Goal: Task Accomplishment & Management: Manage account settings

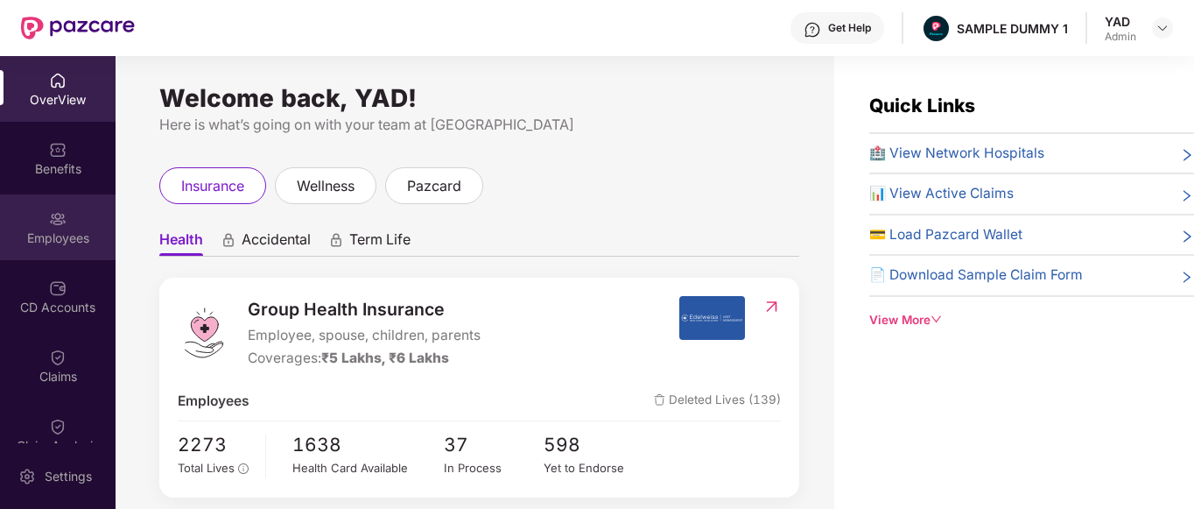
click at [18, 228] on div "Employees" at bounding box center [58, 227] width 116 height 66
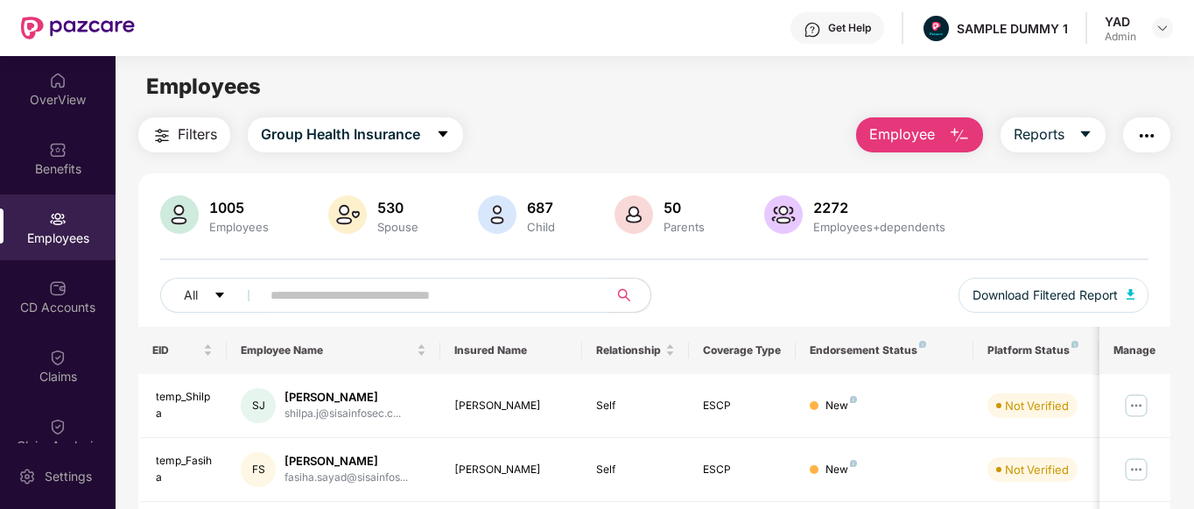
click at [902, 137] on span "Employee" at bounding box center [902, 134] width 66 height 22
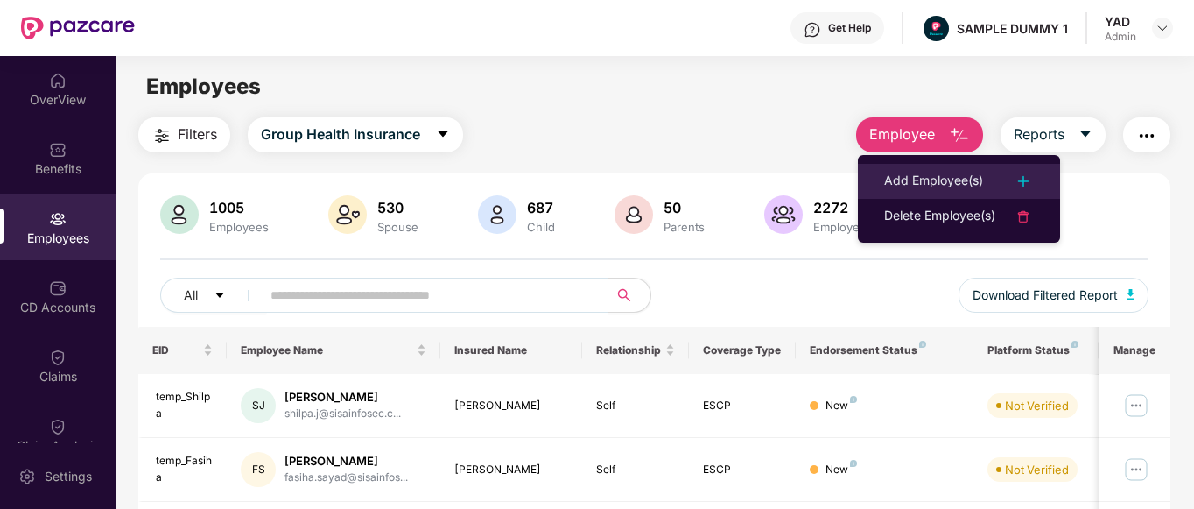
click at [897, 169] on li "Add Employee(s)" at bounding box center [959, 181] width 202 height 35
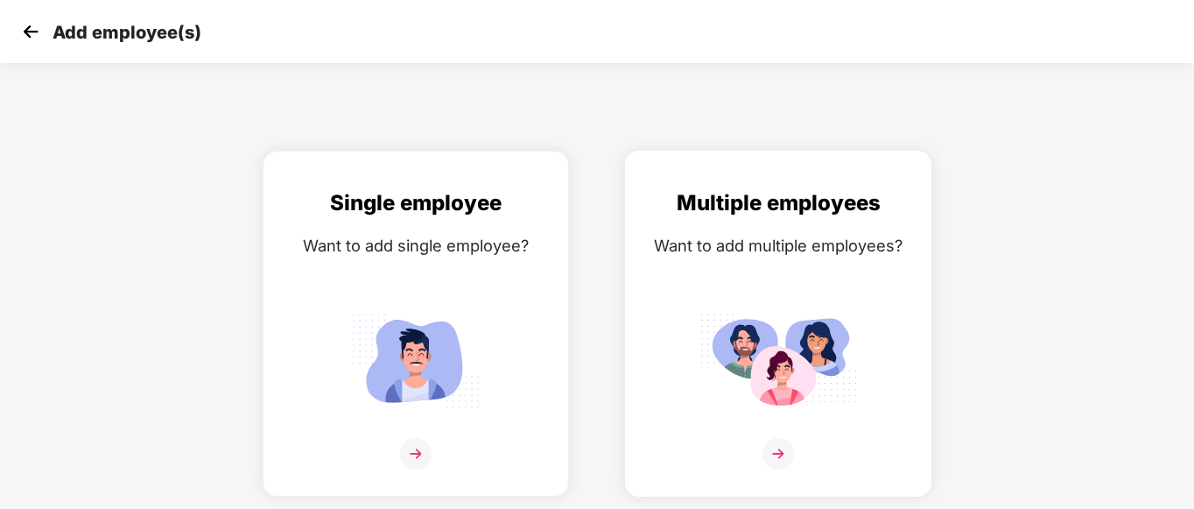
click at [733, 277] on div "Multiple employees Want to add multiple employees?" at bounding box center [778, 338] width 270 height 305
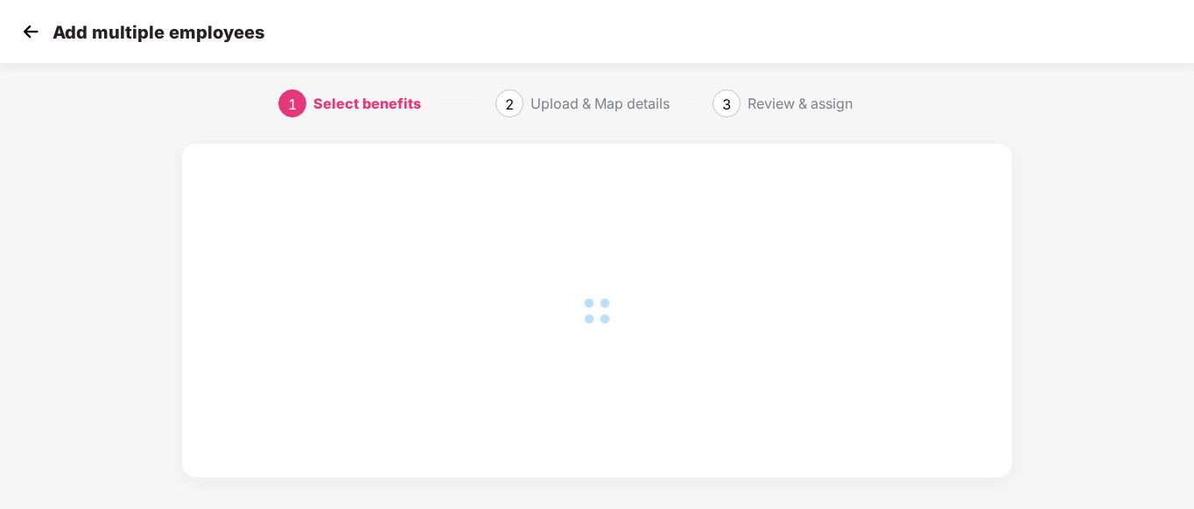
scroll to position [195, 0]
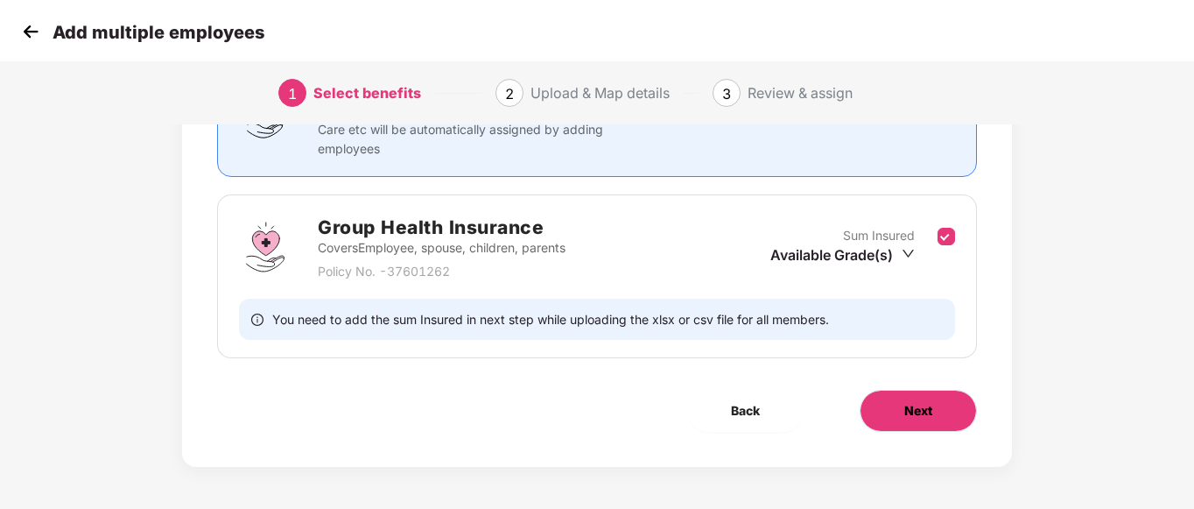
click at [910, 397] on button "Next" at bounding box center [918, 411] width 117 height 42
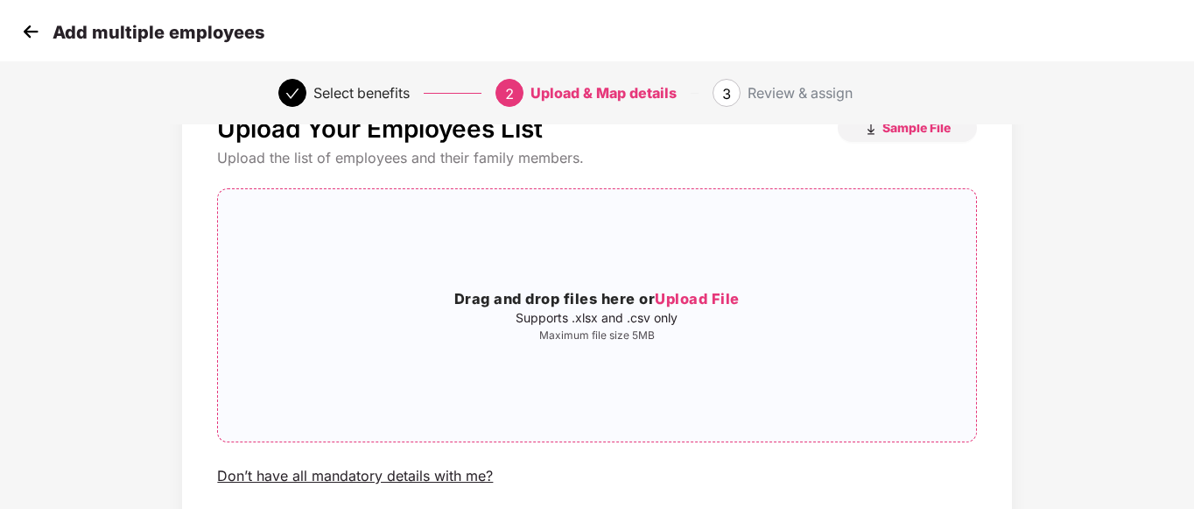
scroll to position [0, 0]
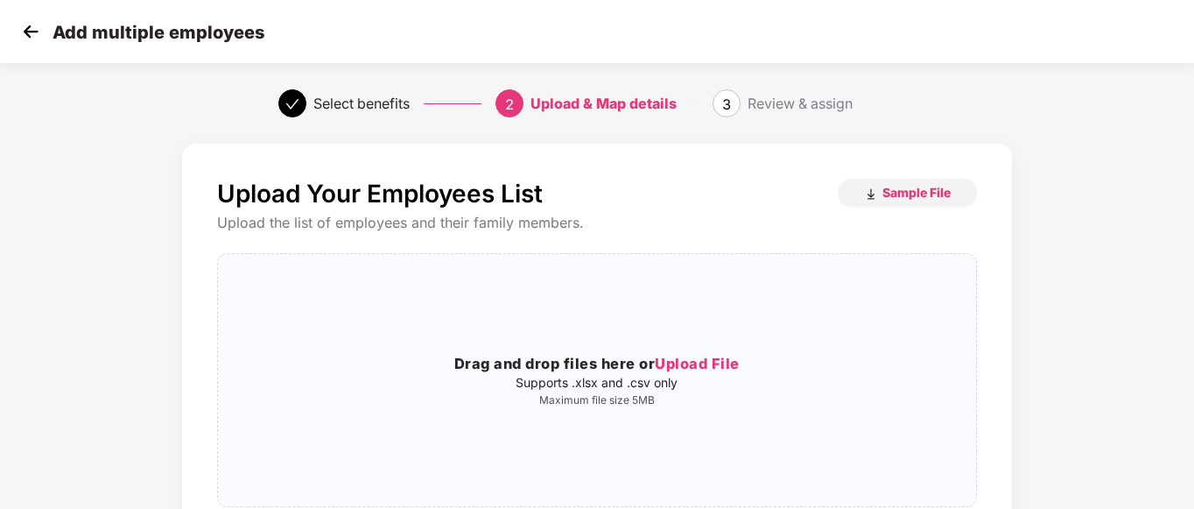
click at [30, 39] on img at bounding box center [31, 31] width 26 height 26
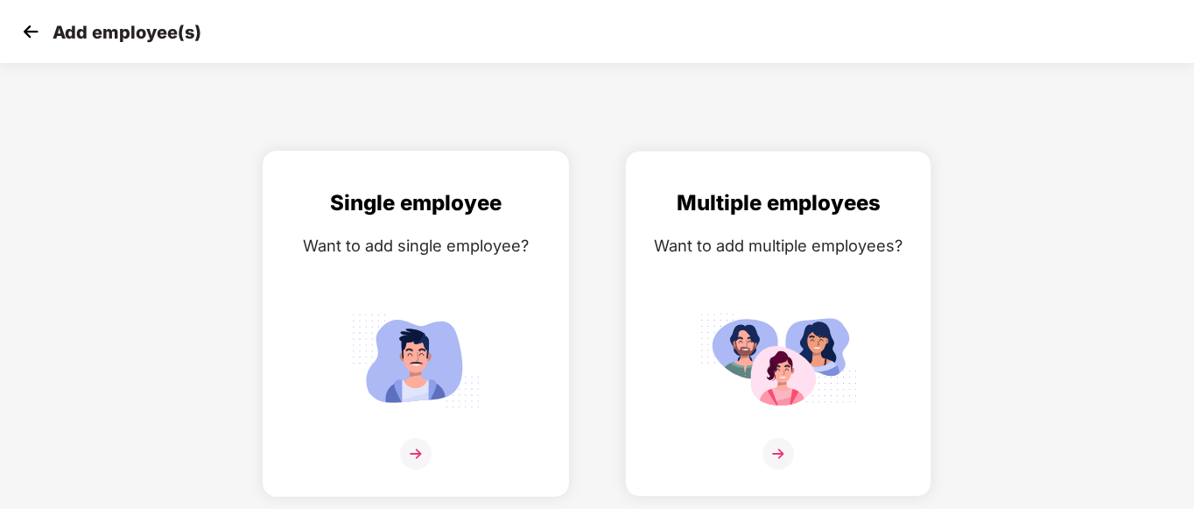
click at [461, 315] on img at bounding box center [416, 359] width 158 height 109
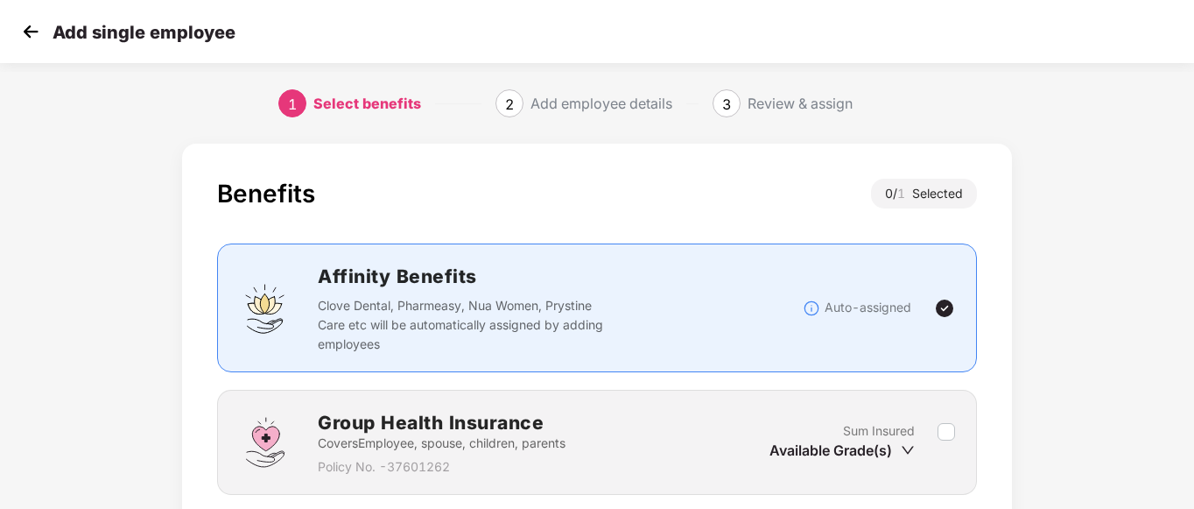
scroll to position [137, 0]
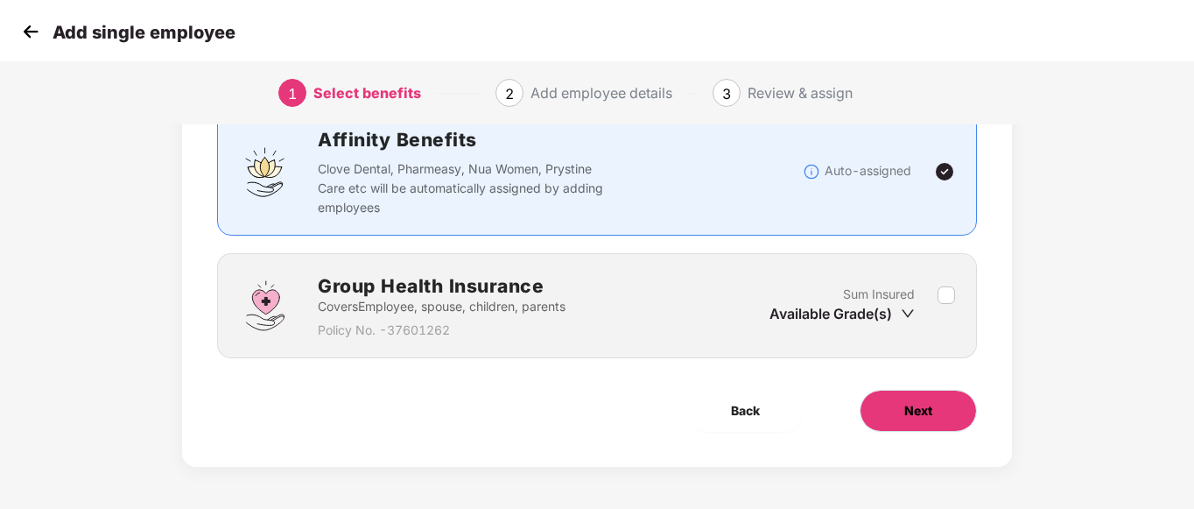
click at [917, 418] on button "Next" at bounding box center [918, 411] width 117 height 42
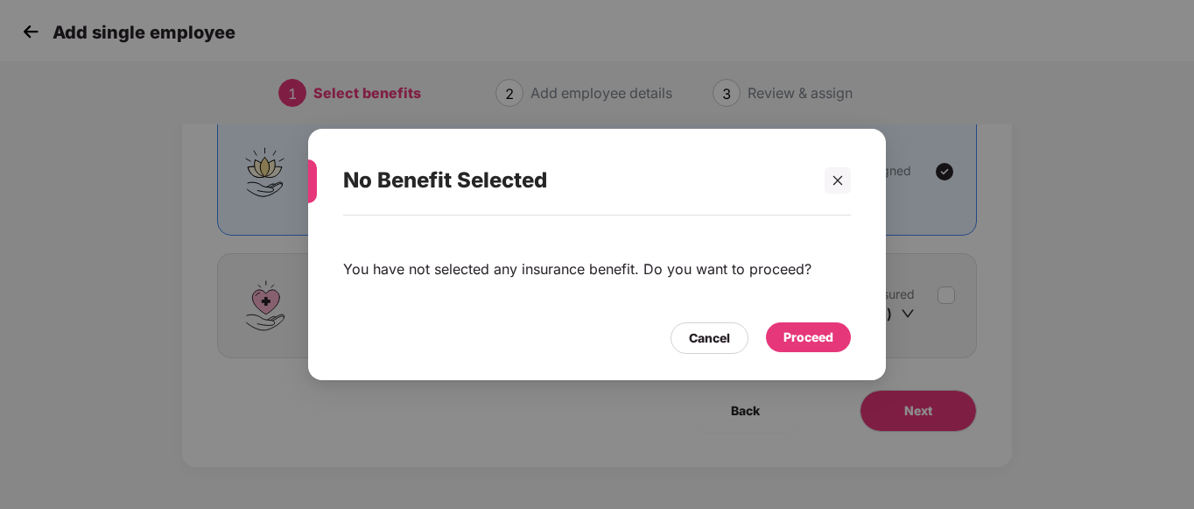
click at [830, 341] on div "Proceed" at bounding box center [808, 336] width 50 height 19
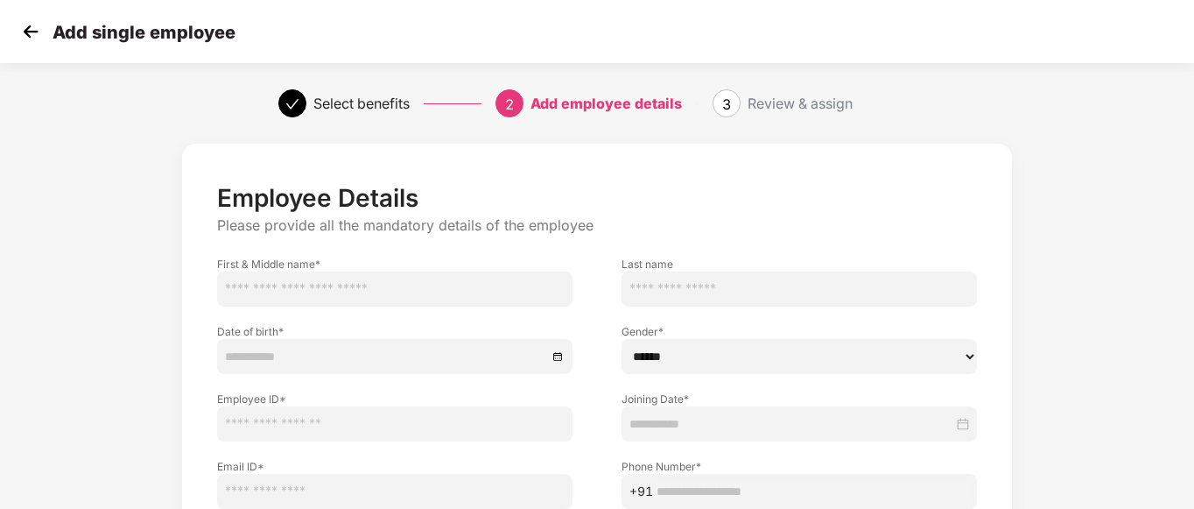
scroll to position [91, 0]
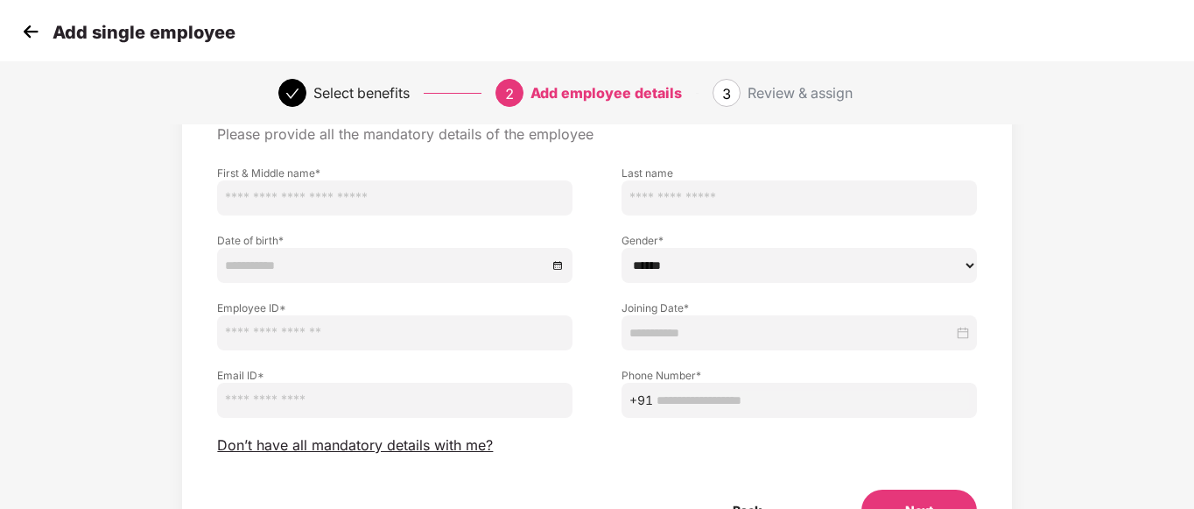
click at [269, 195] on input "text" at bounding box center [394, 197] width 355 height 35
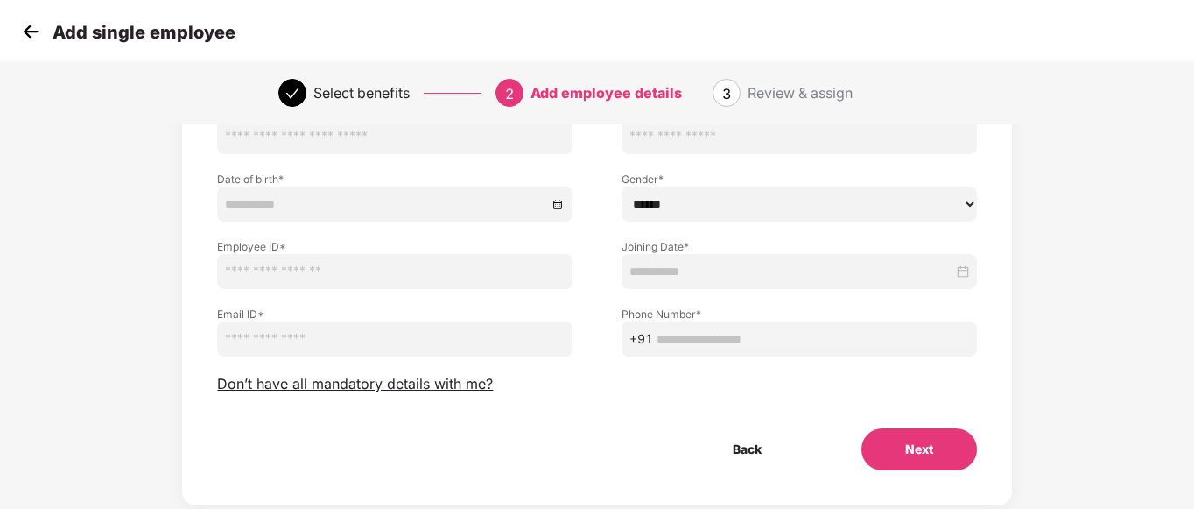
scroll to position [153, 0]
click at [667, 458] on div "Back" at bounding box center [747, 448] width 172 height 42
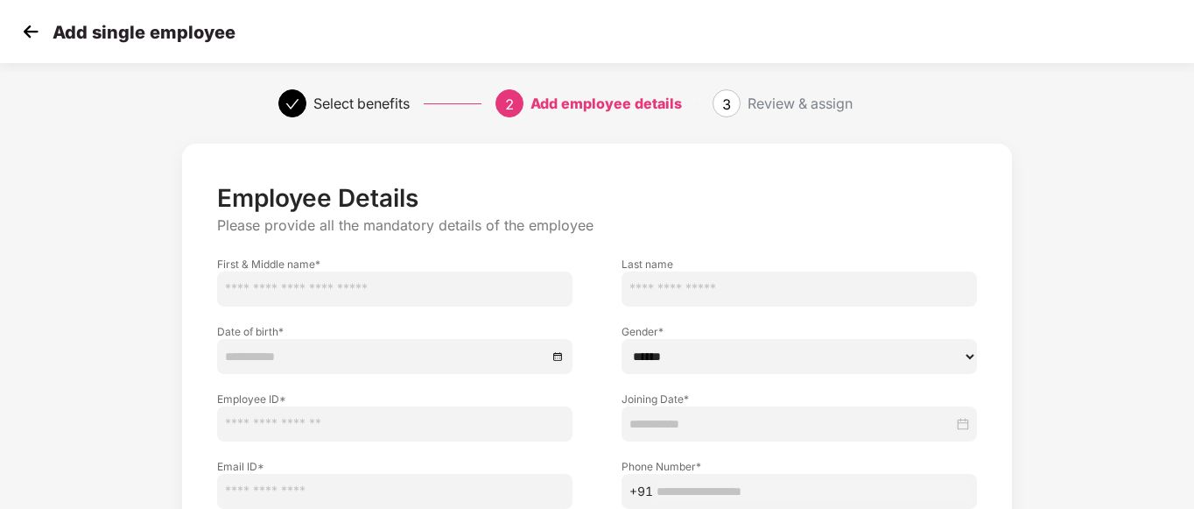
click at [20, 30] on img at bounding box center [31, 31] width 26 height 26
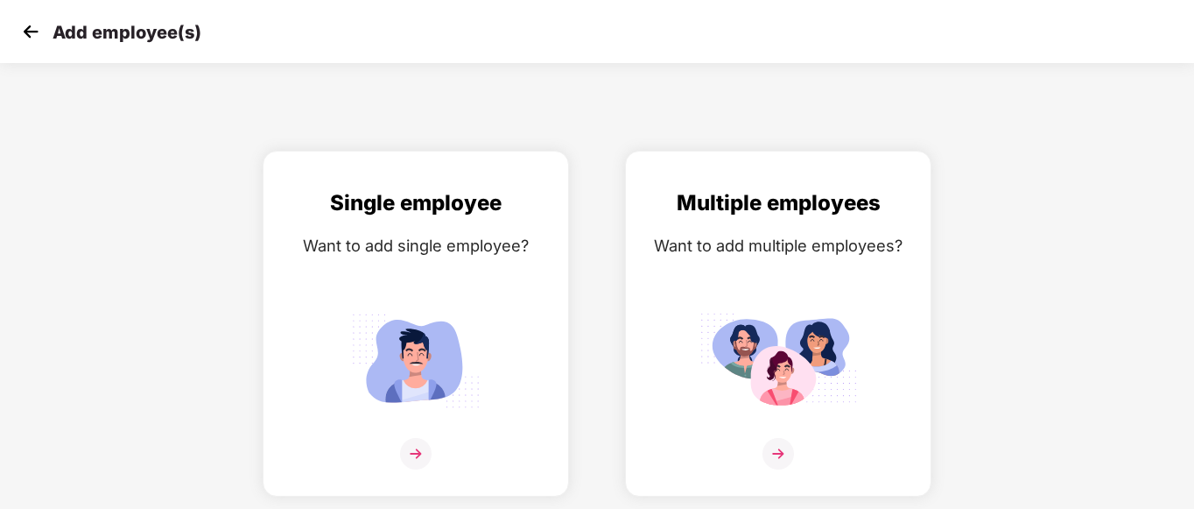
click at [32, 37] on img at bounding box center [31, 31] width 26 height 26
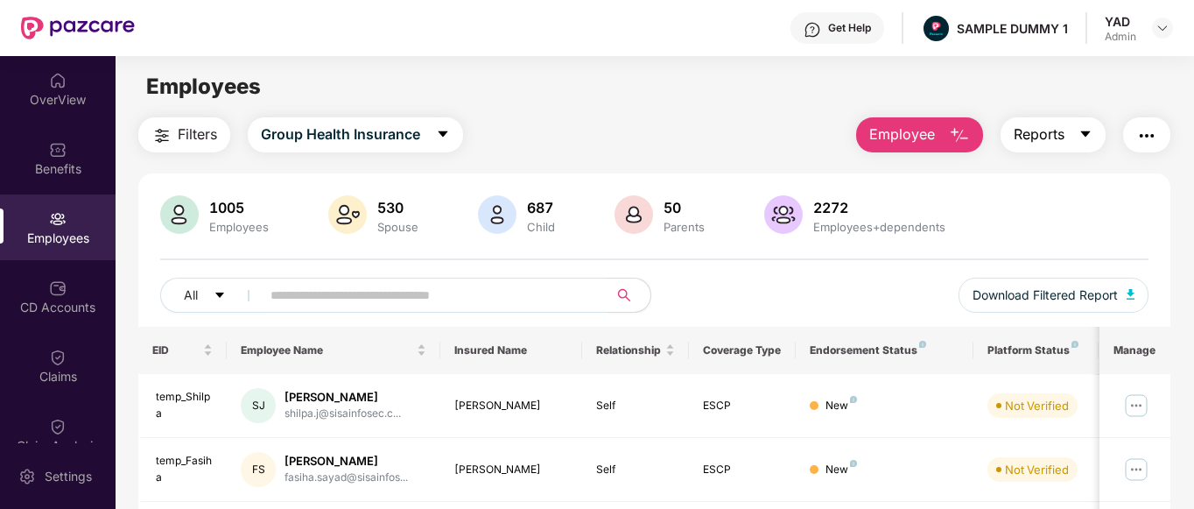
click at [1064, 151] on button "Reports" at bounding box center [1053, 134] width 105 height 35
click at [760, 102] on div "Employees" at bounding box center [655, 86] width 1078 height 33
click at [1140, 140] on img "button" at bounding box center [1146, 135] width 21 height 21
click at [676, 127] on div "Filters Group Health Insurance Employee Reports" at bounding box center [654, 134] width 1033 height 35
click at [0, 308] on div "CD Accounts" at bounding box center [58, 307] width 116 height 18
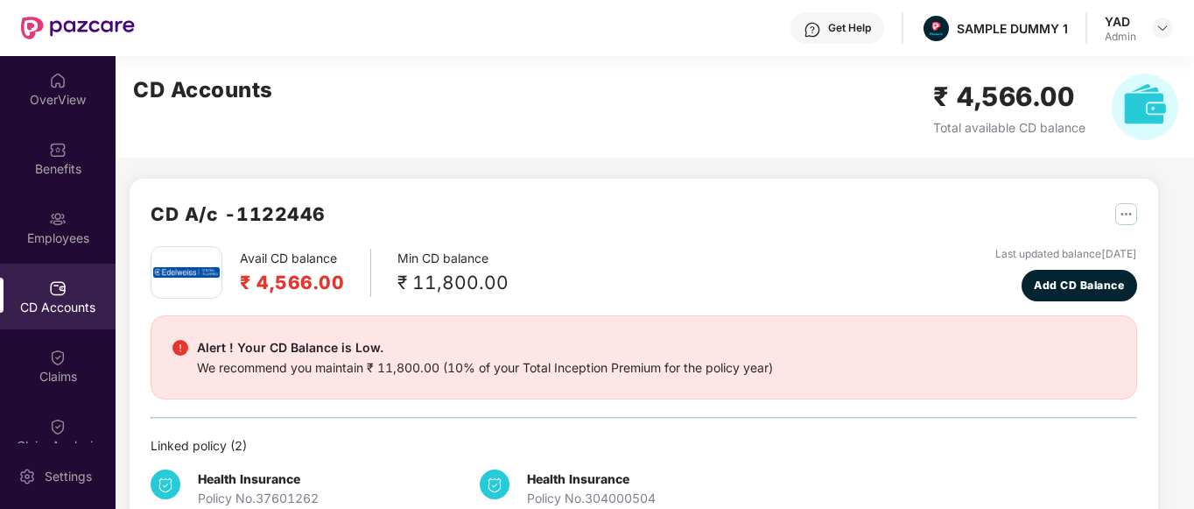
scroll to position [39, 0]
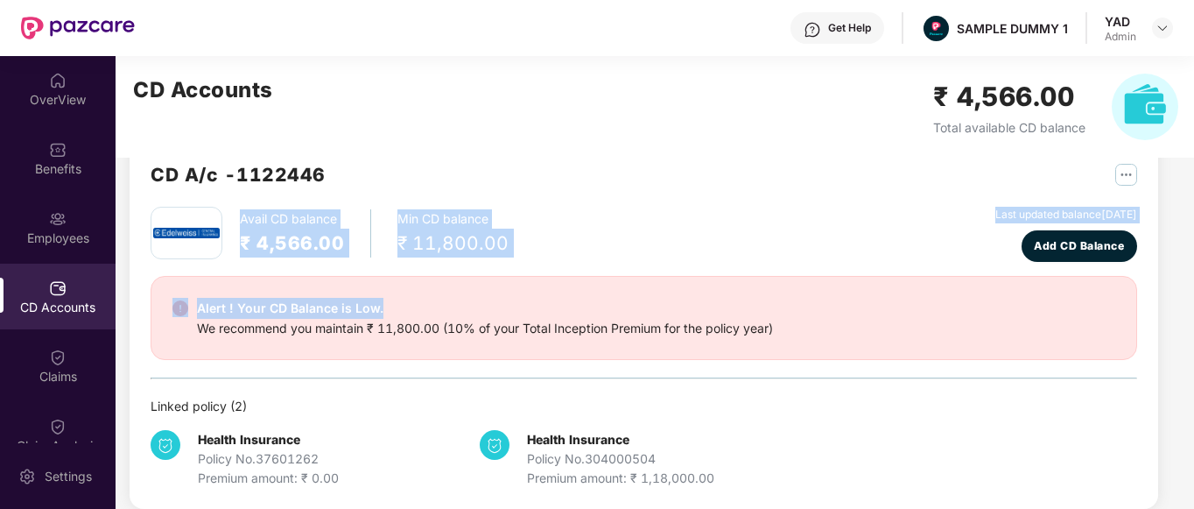
drag, startPoint x: 232, startPoint y: 207, endPoint x: 509, endPoint y: 285, distance: 288.2
click at [509, 285] on div "Avail CD balance ₹ 4,566.00 Min CD balance ₹ 11,800.00 Last updated balance [DA…" at bounding box center [644, 347] width 987 height 281
click at [400, 286] on div "Alert ! Your CD Balance is Low. We recommend you maintain ₹ 11,800.00 (10% of y…" at bounding box center [644, 318] width 987 height 84
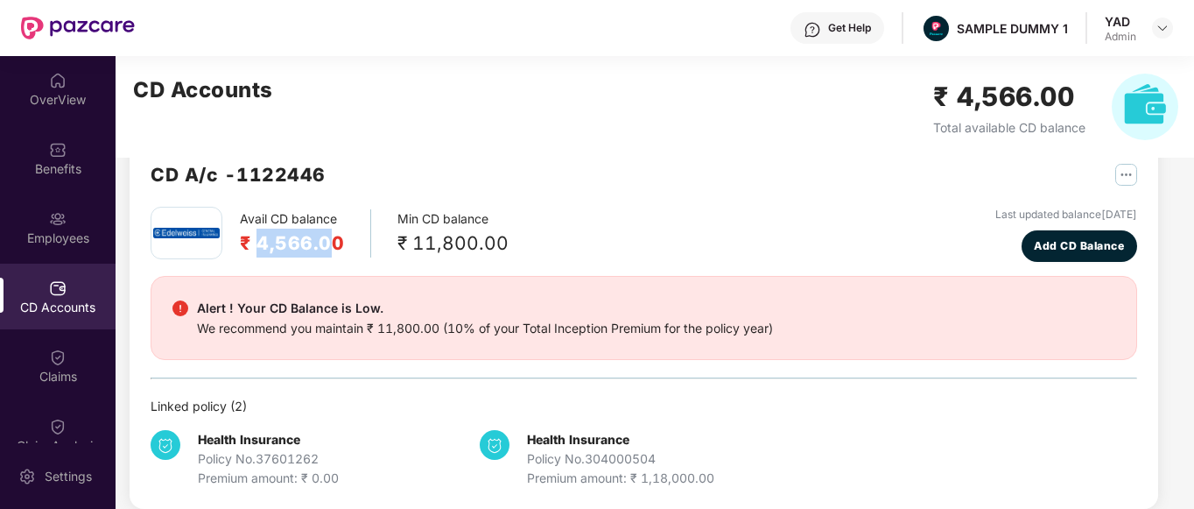
drag, startPoint x: 256, startPoint y: 238, endPoint x: 329, endPoint y: 249, distance: 74.3
click at [329, 249] on h2 "₹ 4,566.00" at bounding box center [292, 242] width 104 height 29
click at [382, 263] on div "Avail CD balance ₹ 4,566.00 Min CD balance ₹ 11,800.00 Last updated balance [DA…" at bounding box center [644, 347] width 987 height 281
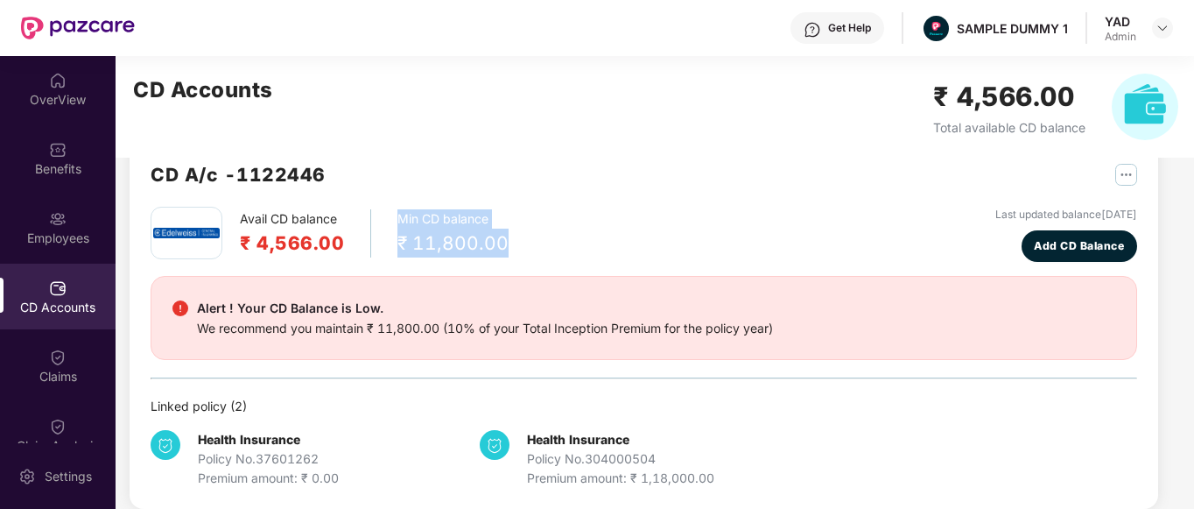
drag, startPoint x: 396, startPoint y: 214, endPoint x: 527, endPoint y: 249, distance: 135.7
click at [527, 249] on div "Avail CD balance ₹ 4,566.00 Min CD balance ₹ 11,800.00 Last updated balance [DA…" at bounding box center [644, 234] width 987 height 55
click at [495, 270] on div "Avail CD balance ₹ 4,566.00 Min CD balance ₹ 11,800.00 Last updated balance [DA…" at bounding box center [644, 347] width 987 height 281
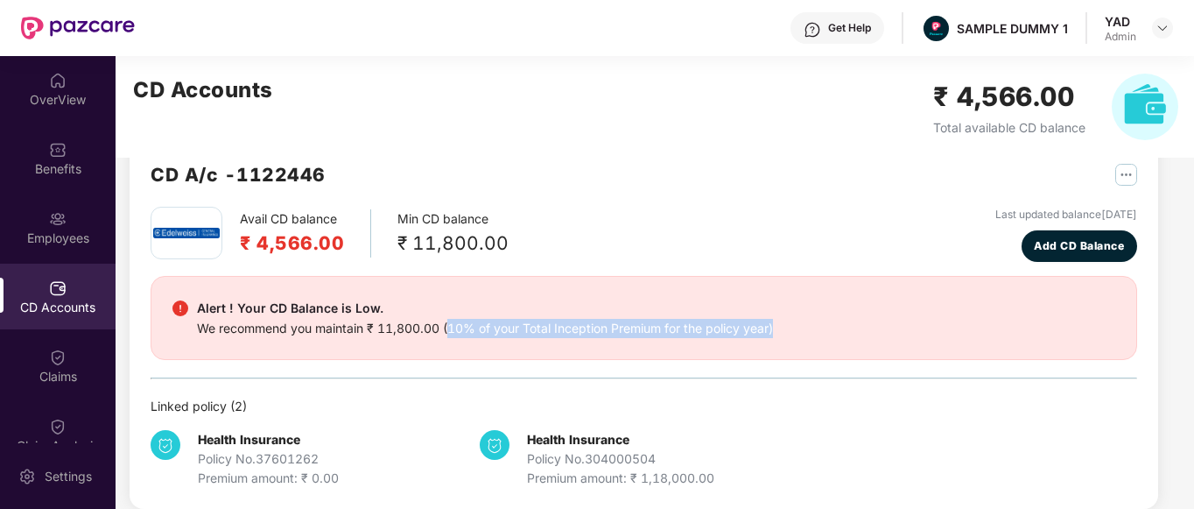
drag, startPoint x: 447, startPoint y: 325, endPoint x: 800, endPoint y: 347, distance: 353.4
click at [800, 347] on div "Alert ! Your CD Balance is Low. We recommend you maintain ₹ 11,800.00 (10% of y…" at bounding box center [644, 318] width 987 height 84
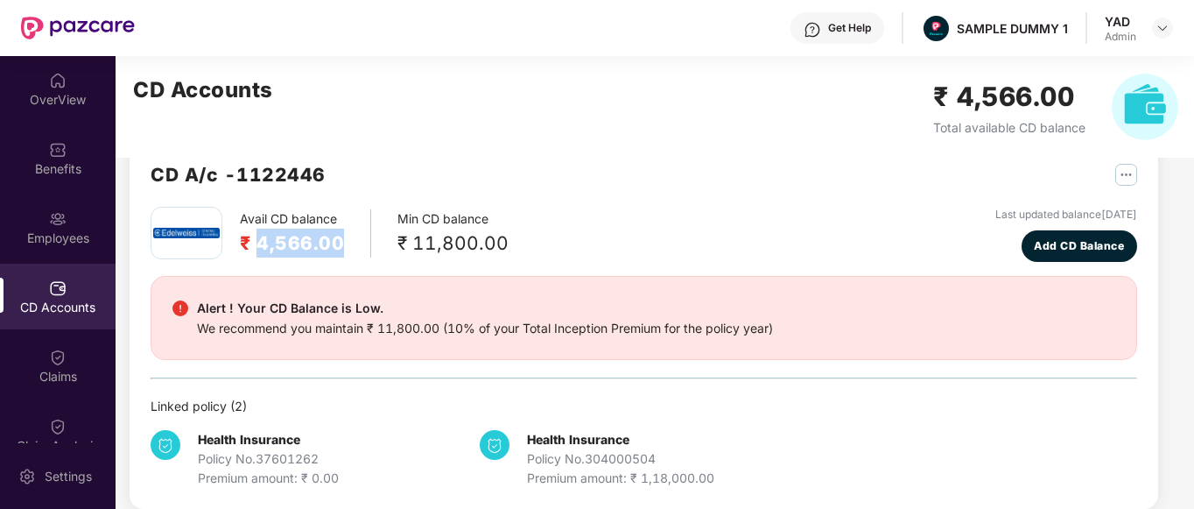
drag, startPoint x: 260, startPoint y: 243, endPoint x: 346, endPoint y: 250, distance: 86.1
click at [346, 250] on div "Avail CD balance ₹ 4,566.00" at bounding box center [305, 233] width 131 height 48
click at [352, 260] on div "Avail CD balance ₹ 4,566.00 Min CD balance ₹ 11,800.00 Last updated balance [DA…" at bounding box center [644, 234] width 987 height 55
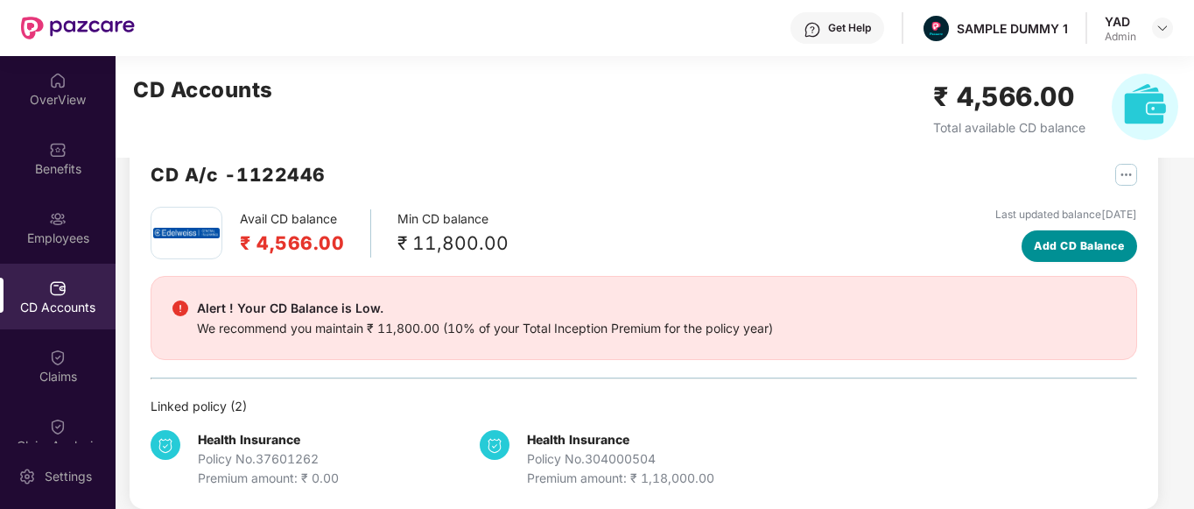
click at [1043, 245] on span "Add CD Balance" at bounding box center [1079, 245] width 90 height 17
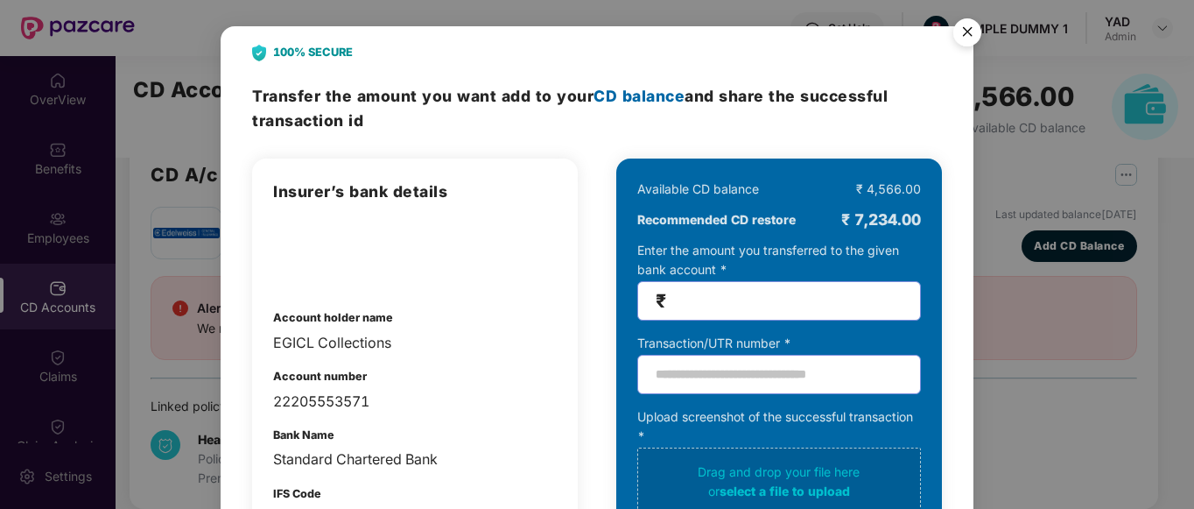
scroll to position [129, 0]
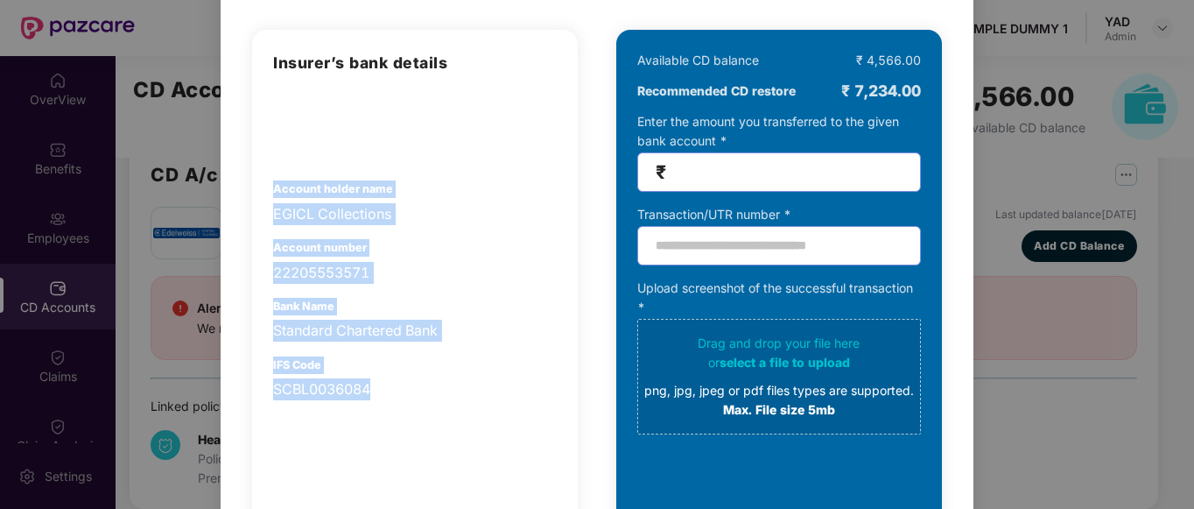
drag, startPoint x: 272, startPoint y: 178, endPoint x: 464, endPoint y: 419, distance: 308.4
click at [464, 419] on div "Insurer’s bank details Account holder name EGICL Collections Account number 222…" at bounding box center [415, 310] width 326 height 560
click at [497, 283] on div "22205553571" at bounding box center [415, 273] width 284 height 22
drag, startPoint x: 268, startPoint y: 181, endPoint x: 393, endPoint y: 383, distance: 237.1
click at [393, 383] on div "Insurer’s bank details Account holder name EGICL Collections Account number 222…" at bounding box center [415, 310] width 326 height 560
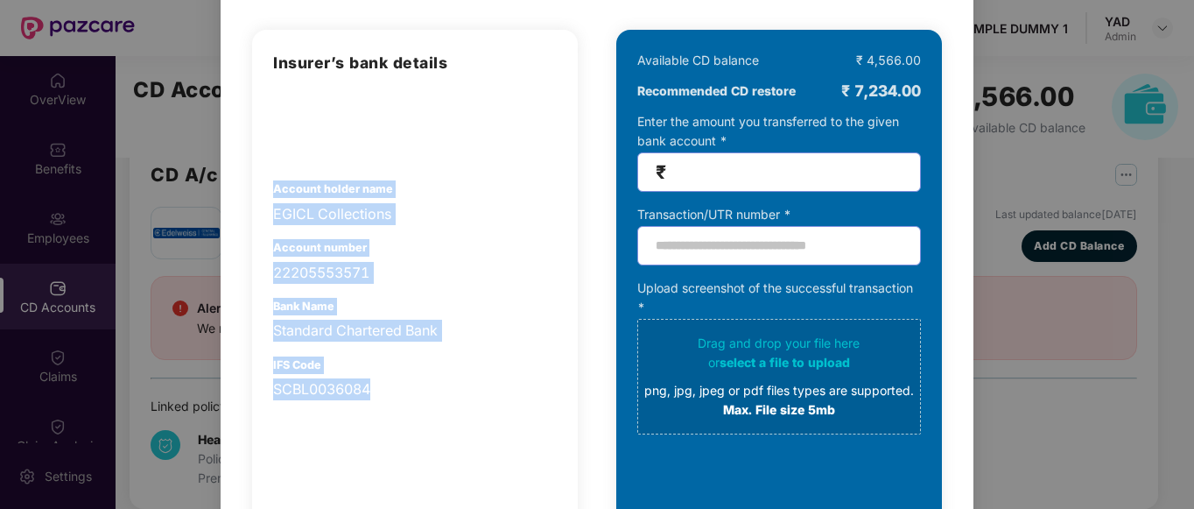
click at [460, 232] on div "Insurer’s bank details Account holder name EGICL Collections Account number 222…" at bounding box center [415, 225] width 284 height 349
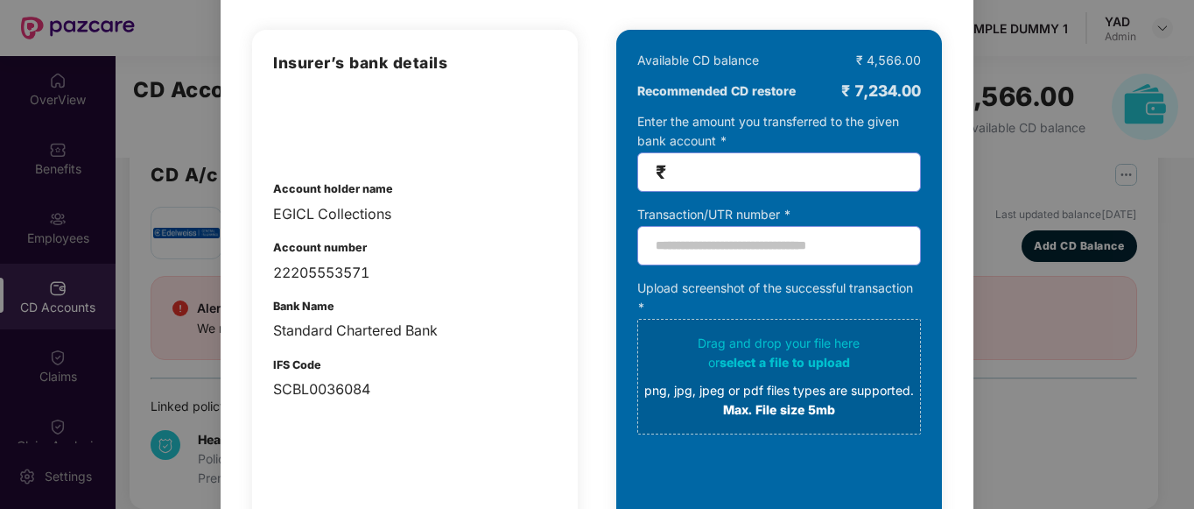
scroll to position [0, 0]
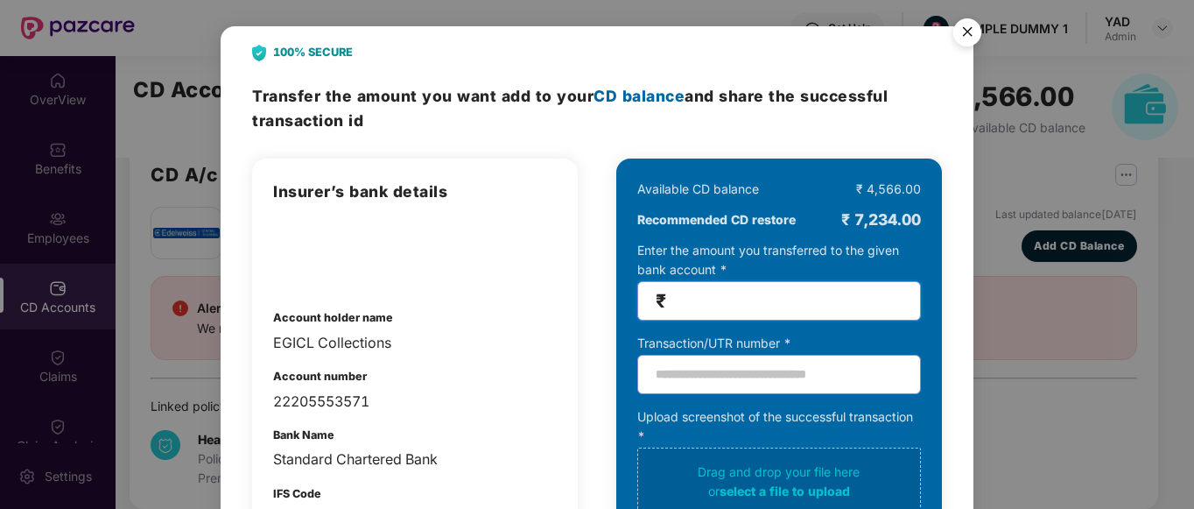
click at [700, 300] on input "number" at bounding box center [786, 301] width 233 height 20
type input "*****"
click at [958, 36] on img "Close" at bounding box center [967, 35] width 49 height 49
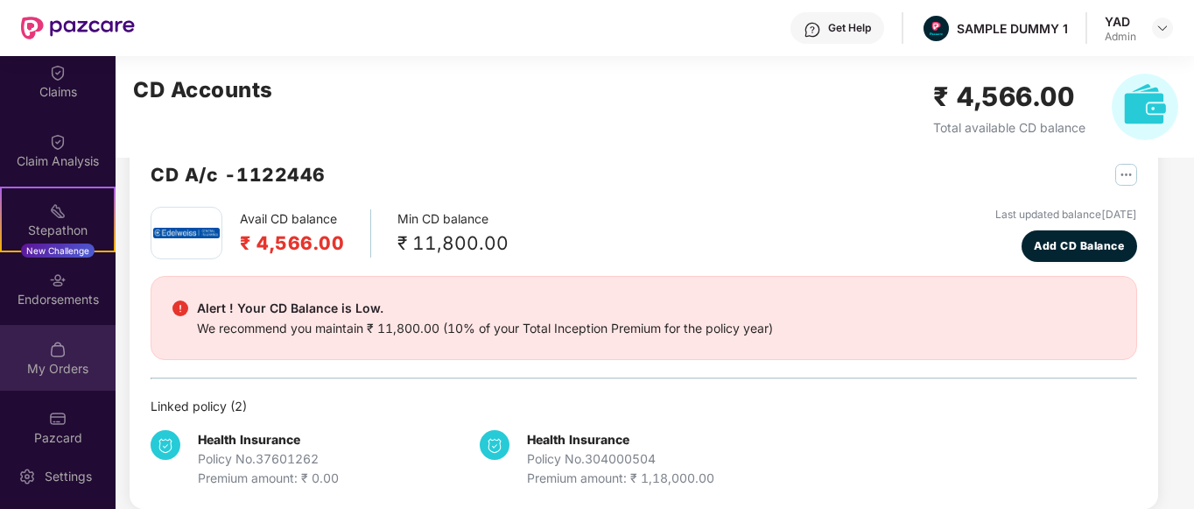
scroll to position [284, 0]
click at [31, 378] on div "My Orders" at bounding box center [58, 358] width 116 height 66
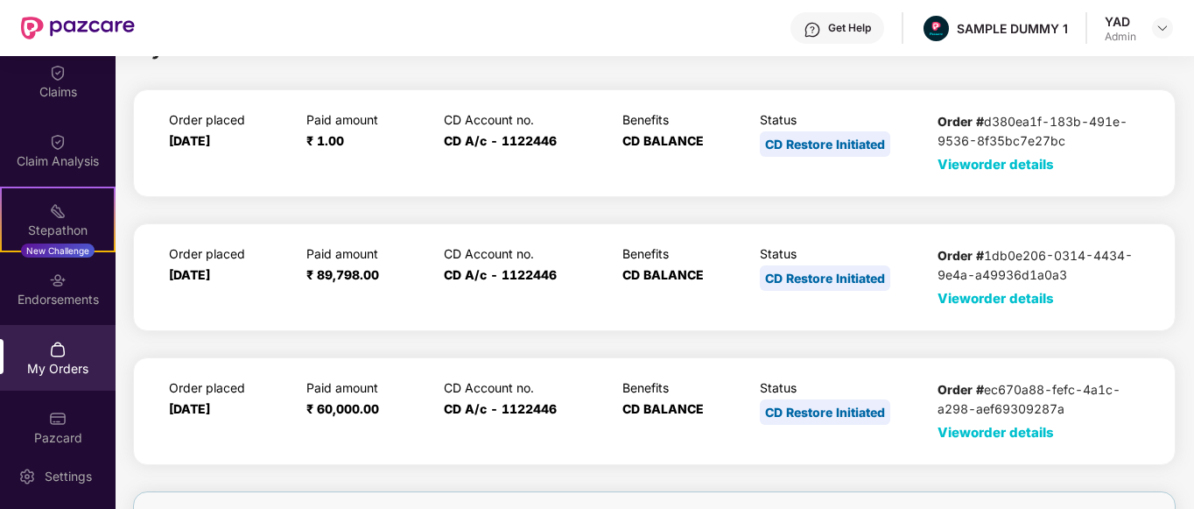
scroll to position [74, 0]
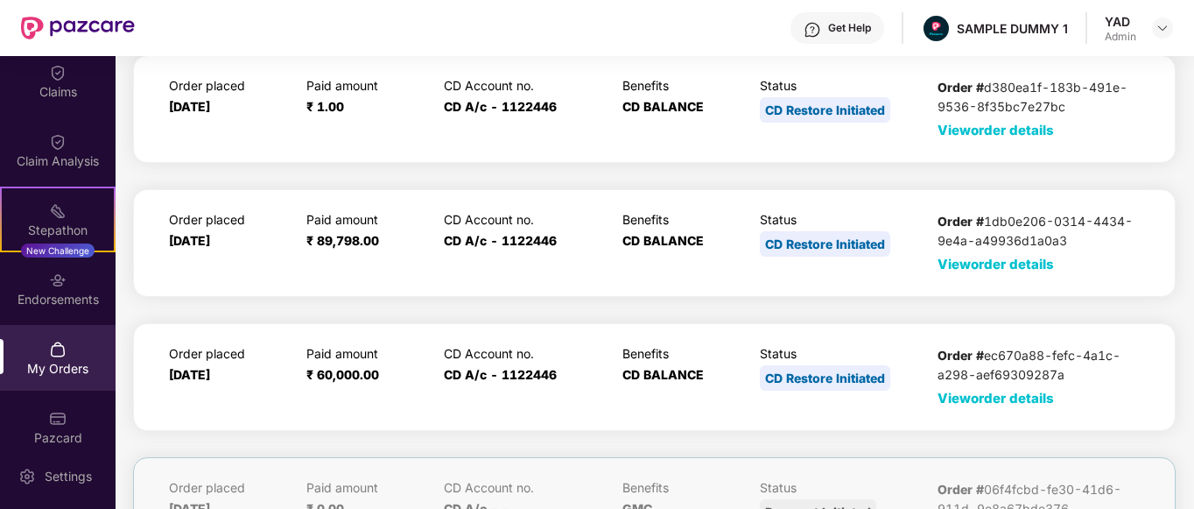
click at [947, 130] on span "View order details" at bounding box center [995, 130] width 116 height 17
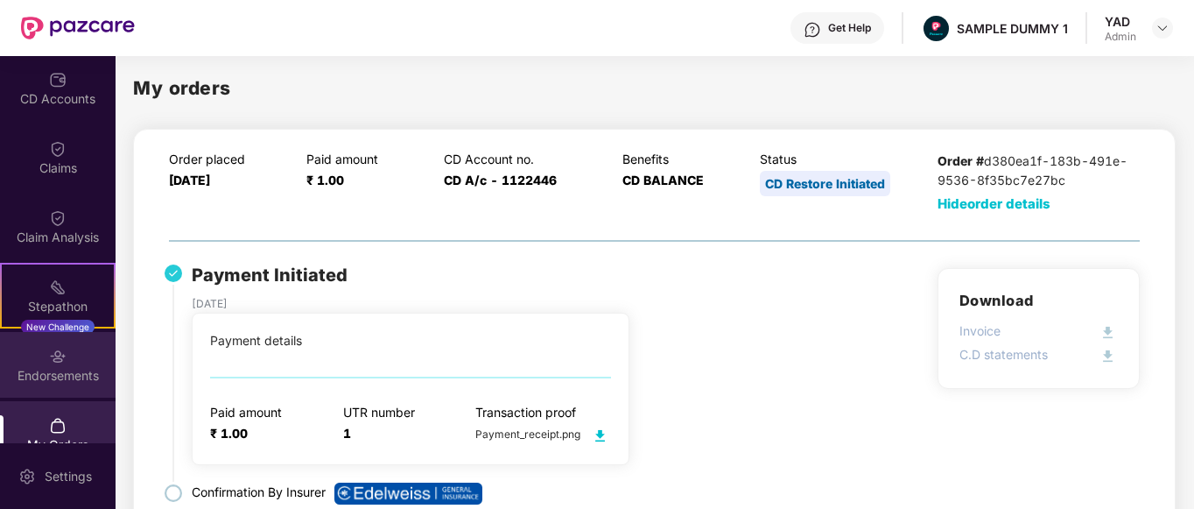
scroll to position [207, 0]
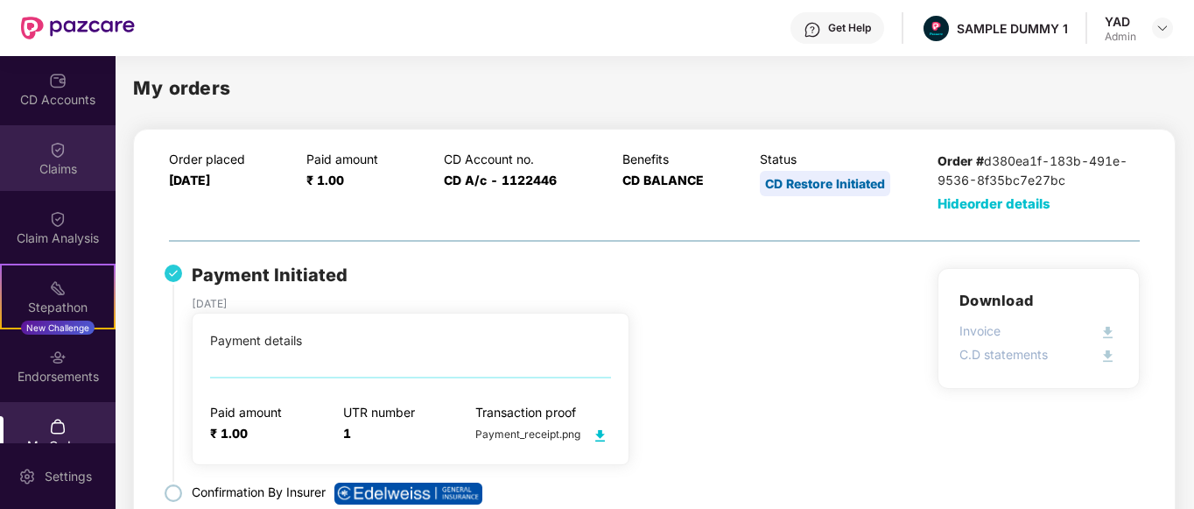
click at [34, 177] on div "Claims" at bounding box center [58, 169] width 116 height 18
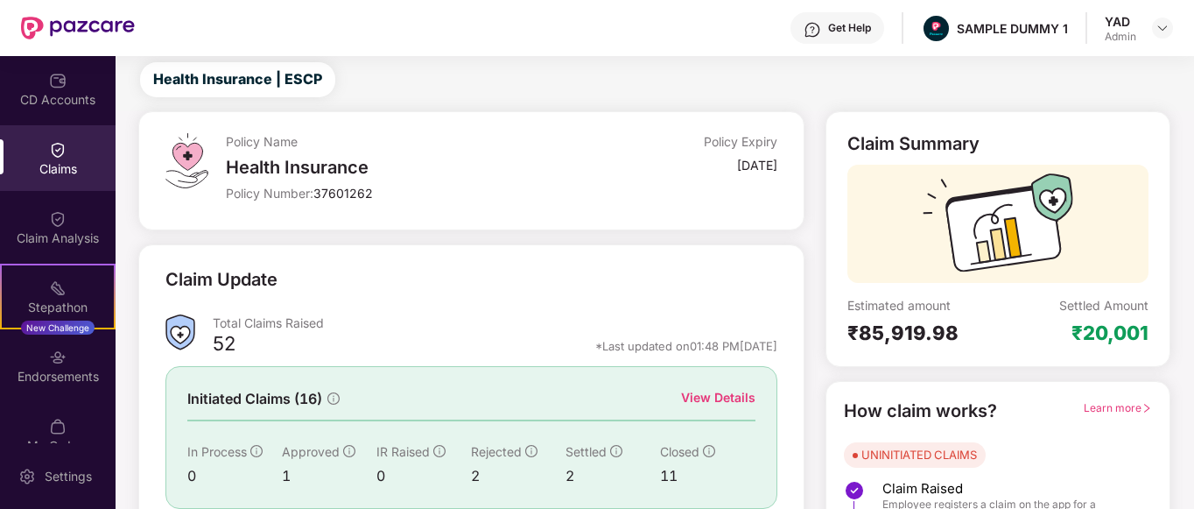
scroll to position [45, 0]
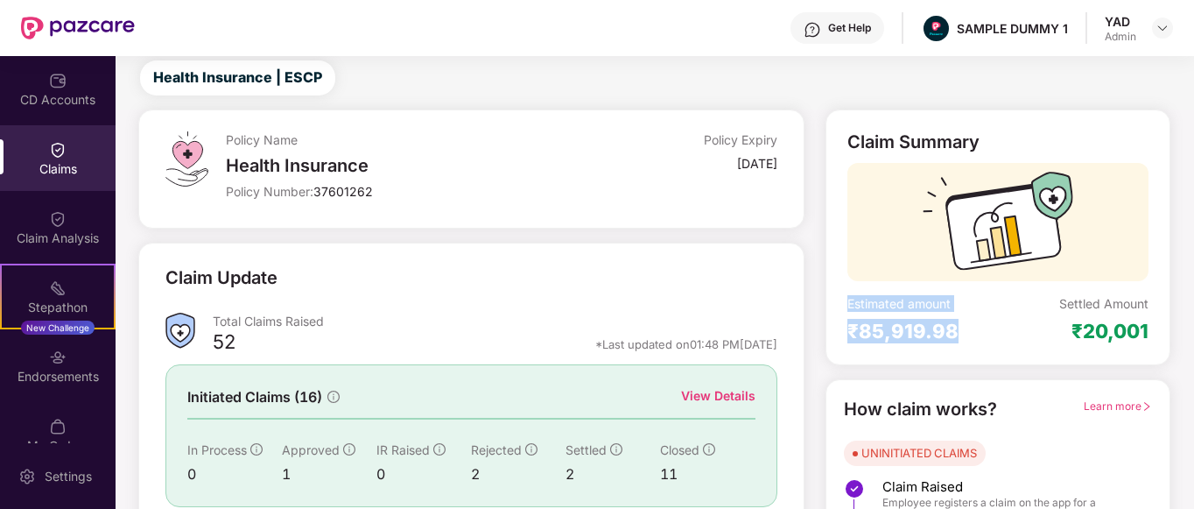
drag, startPoint x: 840, startPoint y: 305, endPoint x: 969, endPoint y: 347, distance: 135.4
click at [969, 347] on div "Claim Summary Estimated amount ₹85,919.98 Settled Amount ₹20,001" at bounding box center [997, 237] width 345 height 256
click at [969, 344] on div "Claim Summary Estimated amount ₹85,919.98 Settled Amount ₹20,001" at bounding box center [997, 237] width 345 height 256
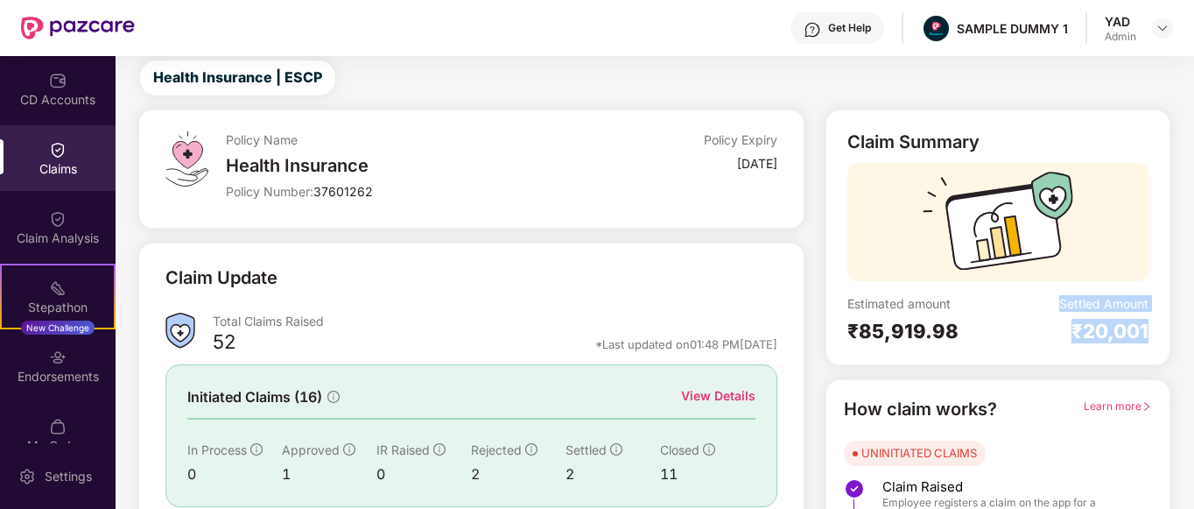
drag, startPoint x: 1038, startPoint y: 305, endPoint x: 1169, endPoint y: 339, distance: 134.8
click at [1169, 339] on div "Claim Summary Estimated amount ₹85,919.98 Settled Amount ₹20,001" at bounding box center [997, 237] width 345 height 256
click at [1018, 327] on div "Settled Amount ₹20,001" at bounding box center [1073, 319] width 151 height 48
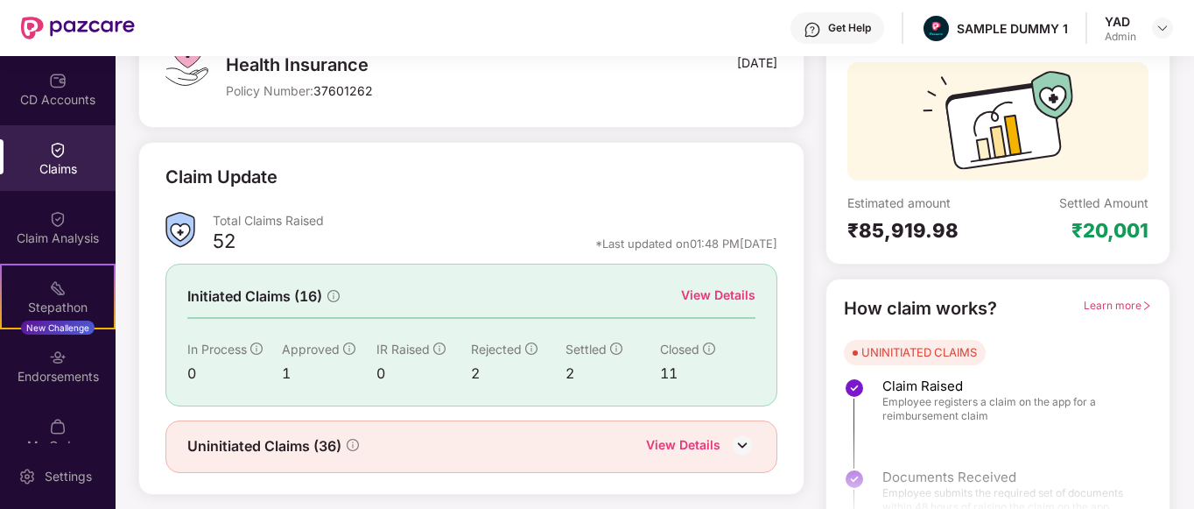
scroll to position [144, 0]
click at [722, 297] on div "View Details" at bounding box center [718, 295] width 74 height 19
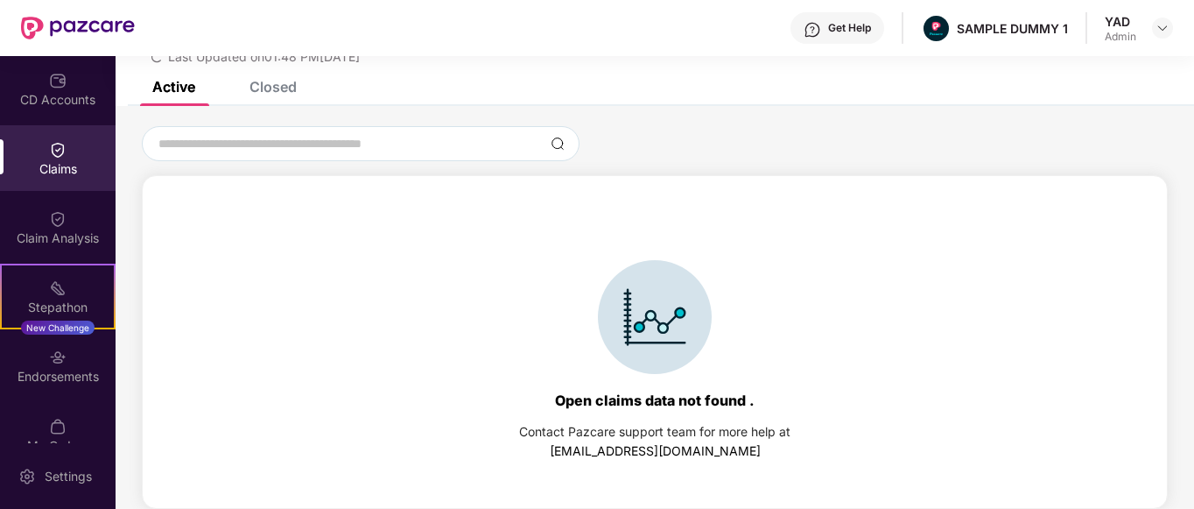
scroll to position [0, 0]
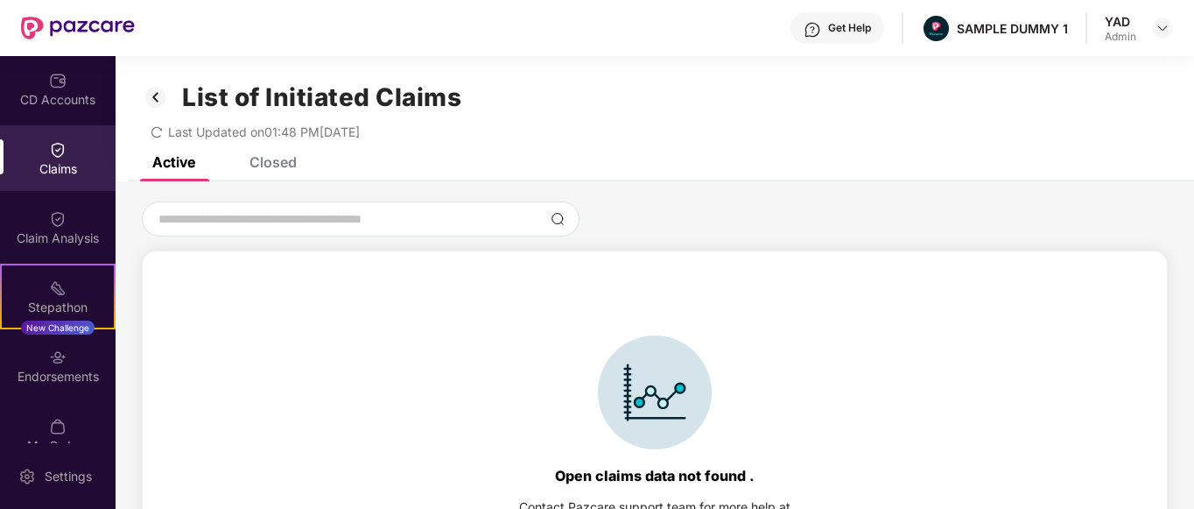
click at [261, 160] on div "Closed" at bounding box center [272, 162] width 47 height 18
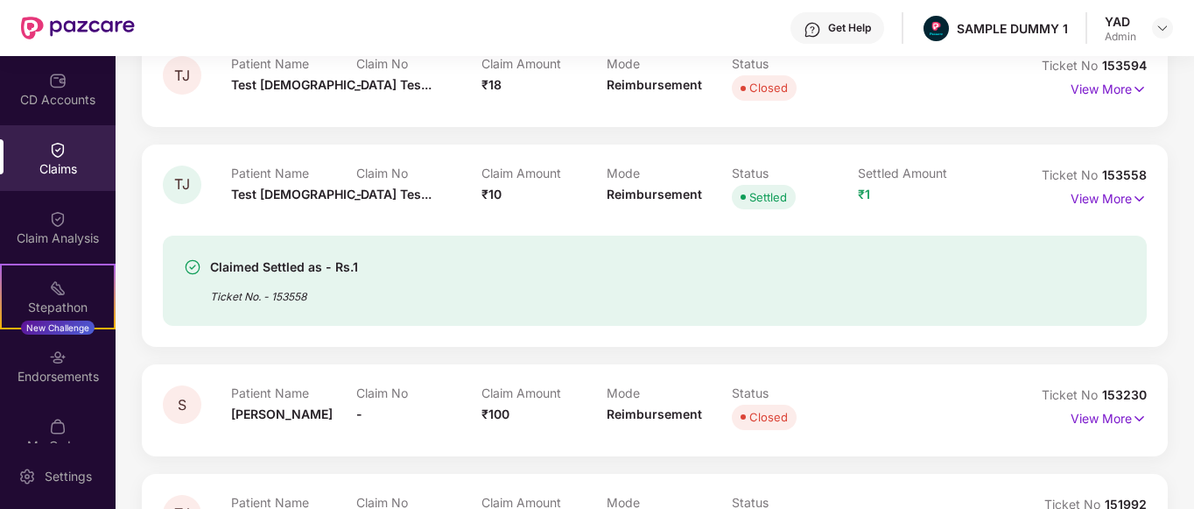
scroll to position [325, 0]
click at [1122, 197] on p "View More" at bounding box center [1109, 196] width 76 height 24
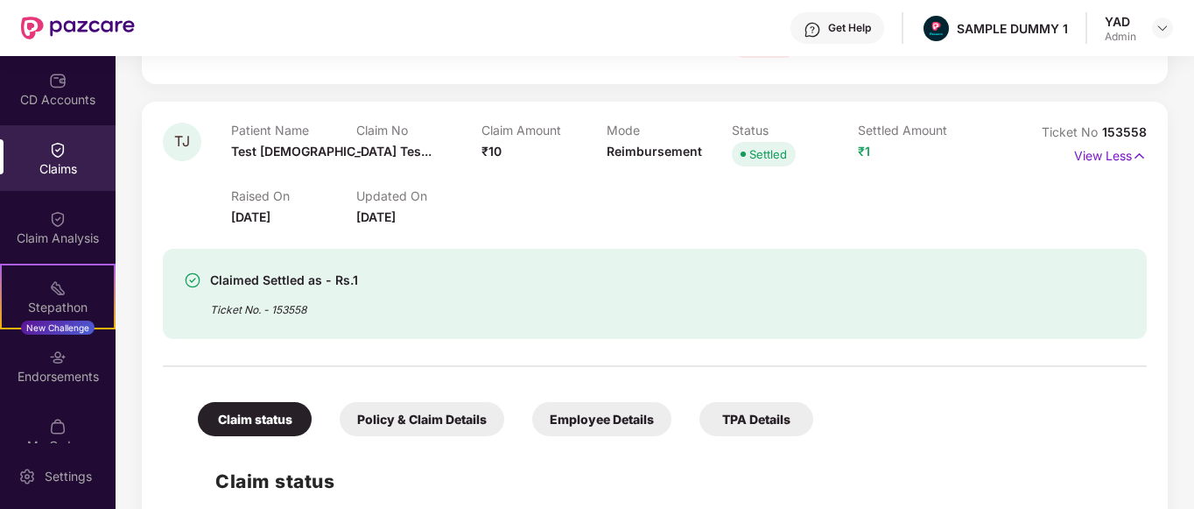
scroll to position [264, 0]
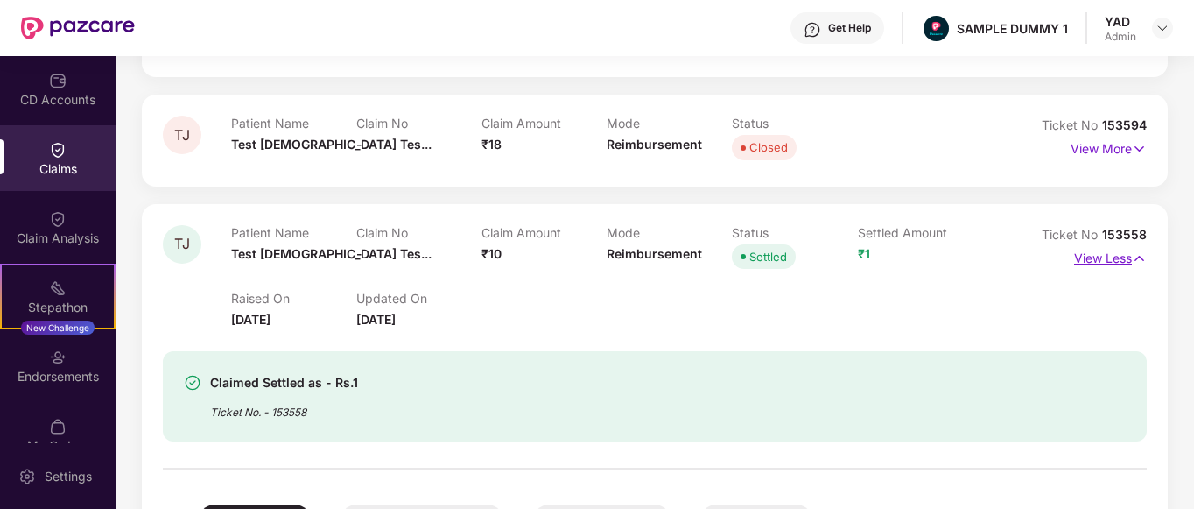
click at [1127, 261] on p "View Less" at bounding box center [1110, 256] width 73 height 24
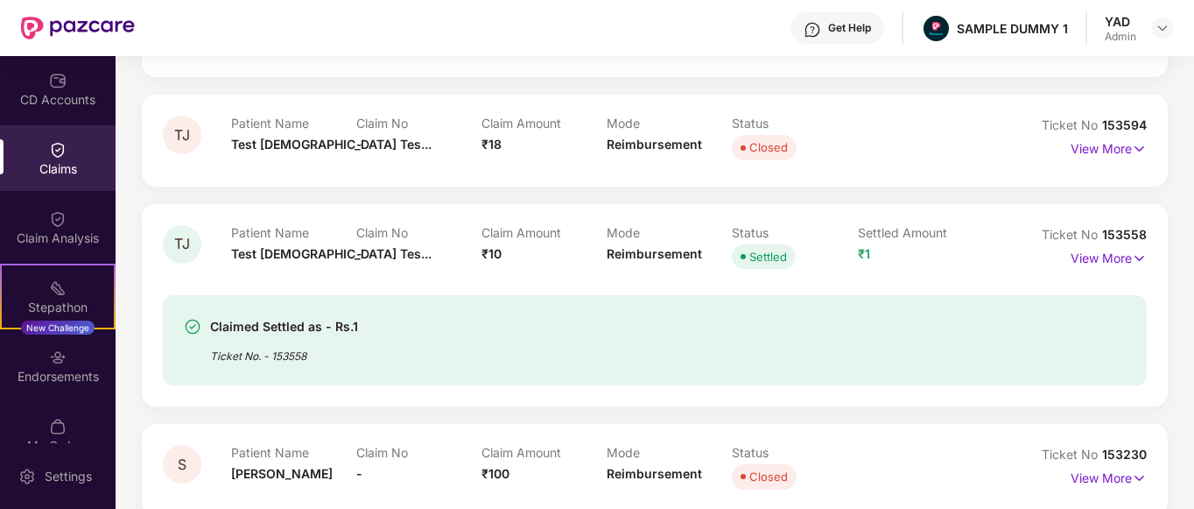
scroll to position [0, 0]
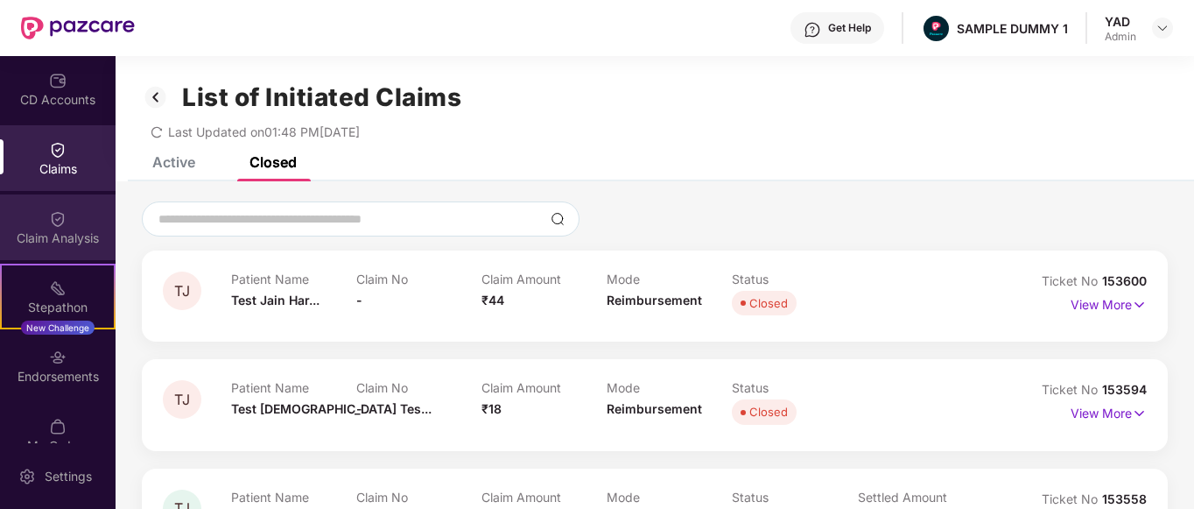
click at [30, 221] on div "Claim Analysis" at bounding box center [58, 227] width 116 height 66
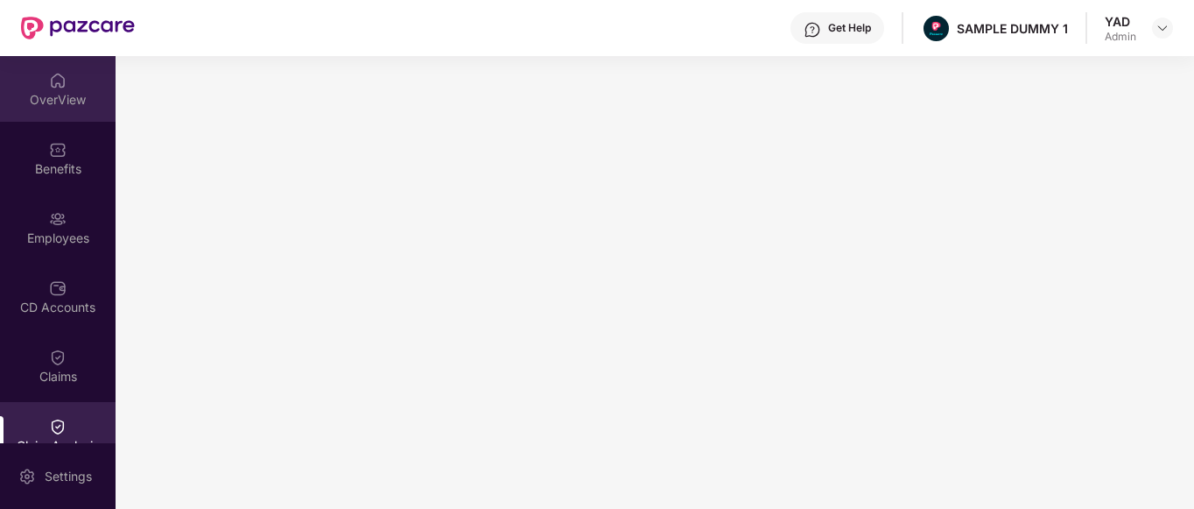
click at [63, 70] on div at bounding box center [58, 79] width 18 height 18
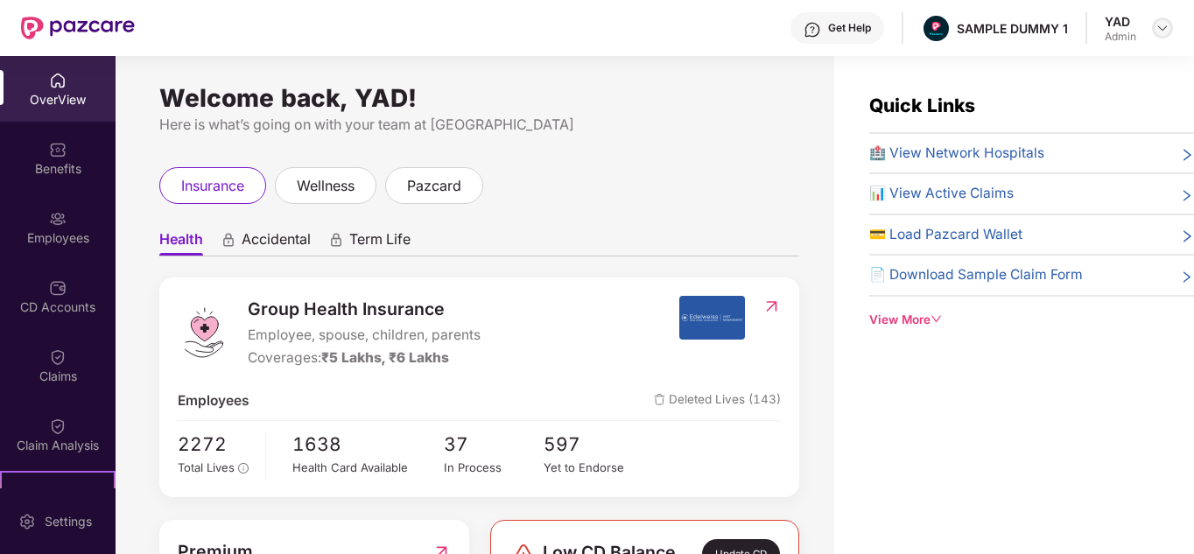
click at [1163, 31] on img at bounding box center [1162, 28] width 14 height 14
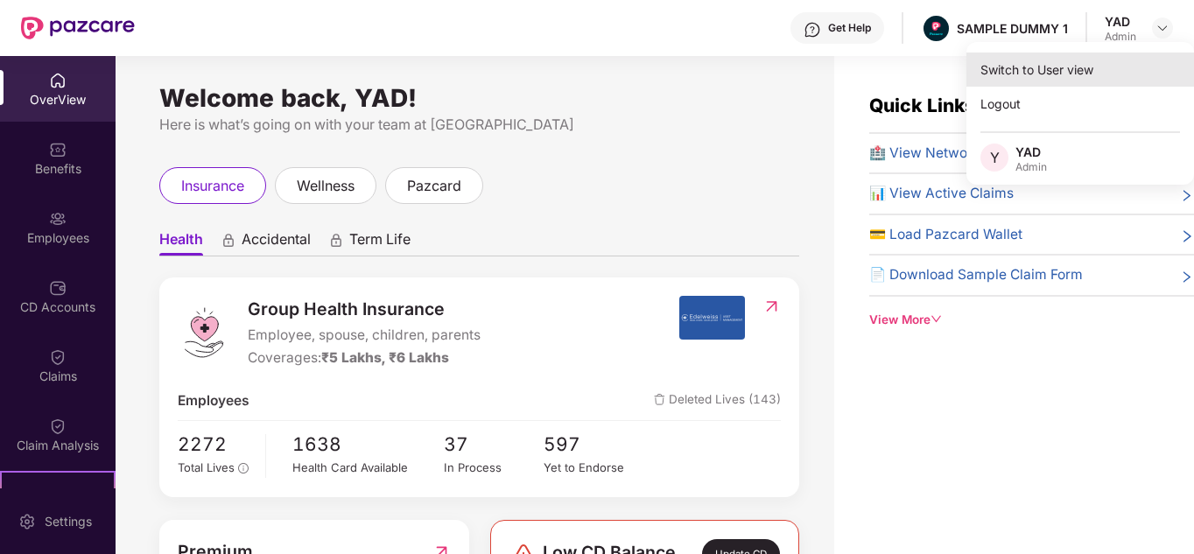
click at [1017, 81] on div "Switch to User view" at bounding box center [1080, 70] width 228 height 34
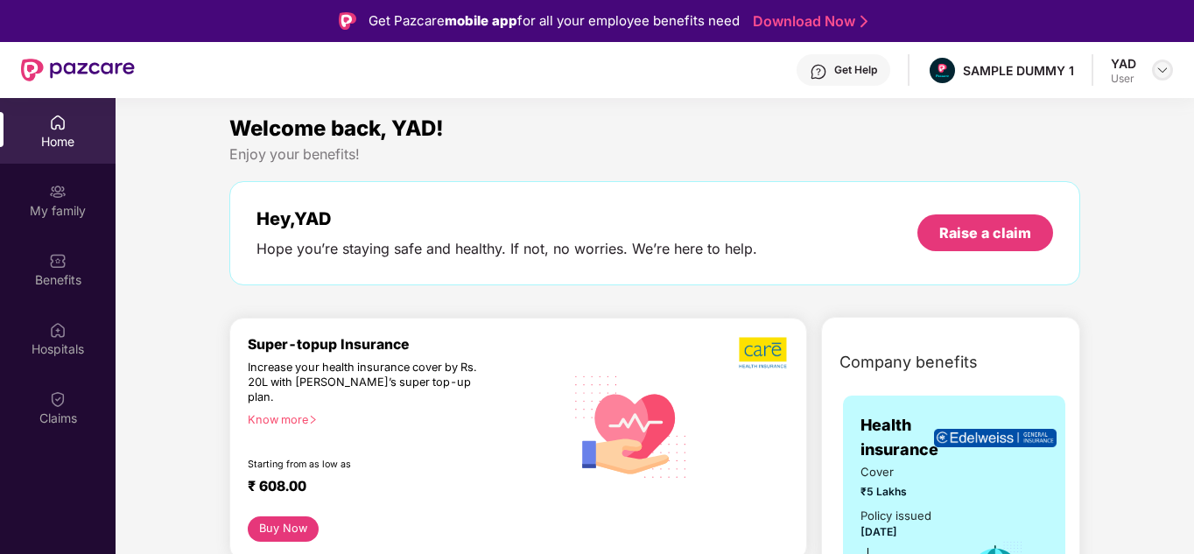
click at [1163, 76] on img at bounding box center [1162, 70] width 14 height 14
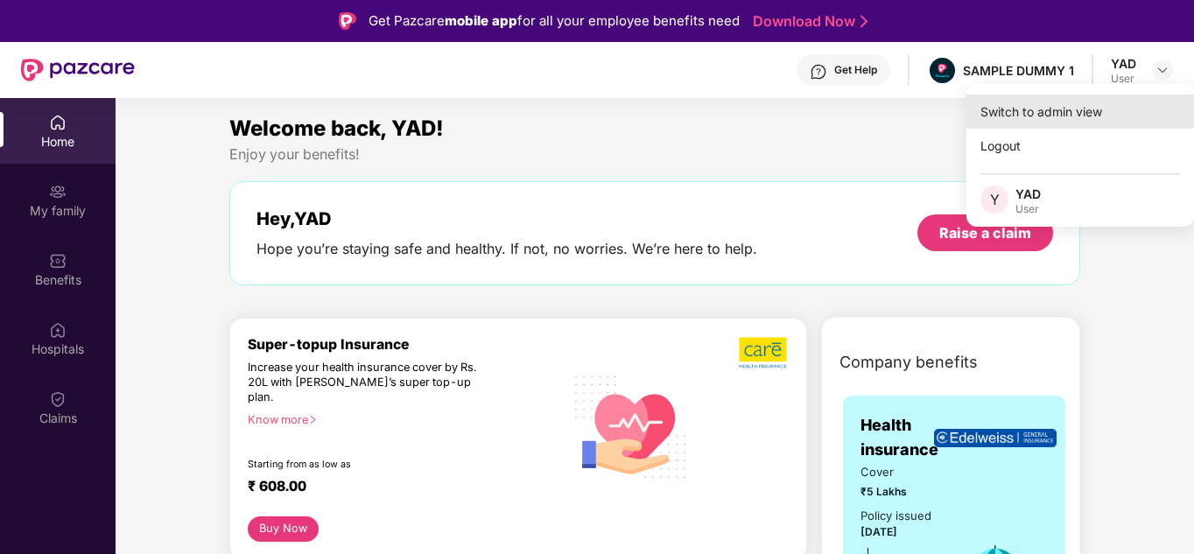
click at [1071, 119] on div "Switch to admin view" at bounding box center [1080, 112] width 228 height 34
